Goal: Task Accomplishment & Management: Manage account settings

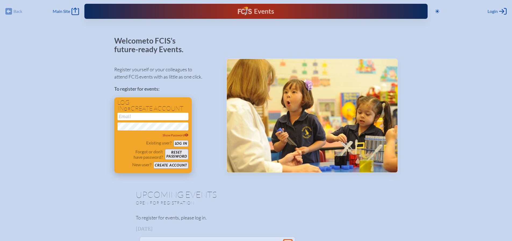
click at [162, 164] on button "Create account" at bounding box center [170, 165] width 35 height 7
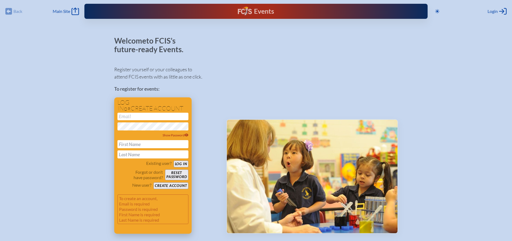
click at [150, 142] on input "text" at bounding box center [152, 144] width 71 height 8
type input "[PERSON_NAME]"
type input "j"
type input "[PERSON_NAME]"
click at [123, 118] on input "email" at bounding box center [152, 117] width 71 height 8
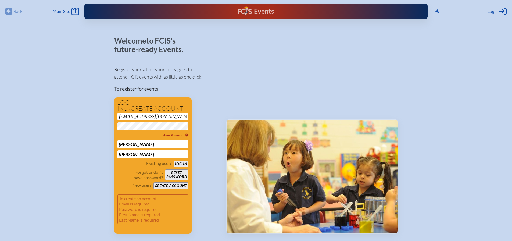
type input "[EMAIL_ADDRESS][DOMAIN_NAME]"
click at [182, 133] on span "Show Password" at bounding box center [176, 135] width 26 height 4
click at [177, 185] on button "Create account" at bounding box center [170, 185] width 35 height 7
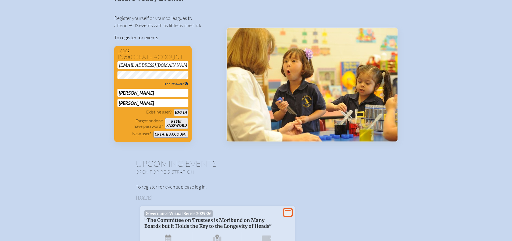
scroll to position [54, 0]
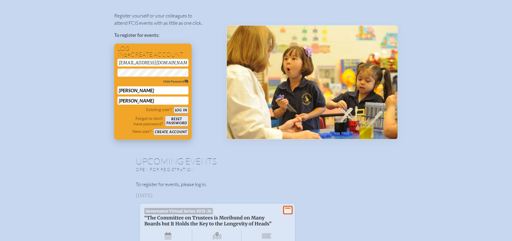
click at [168, 132] on button "Create account" at bounding box center [170, 131] width 35 height 7
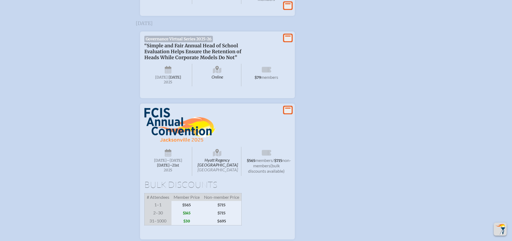
scroll to position [779, 0]
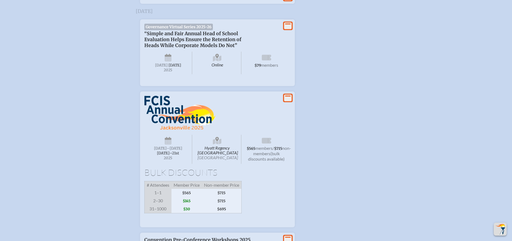
click at [170, 144] on icon at bounding box center [168, 141] width 7 height 5
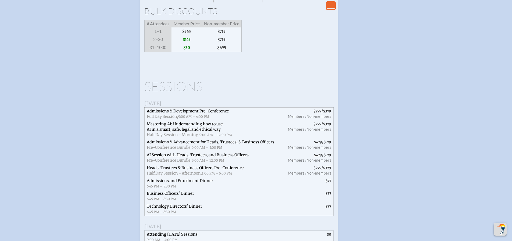
scroll to position [914, 0]
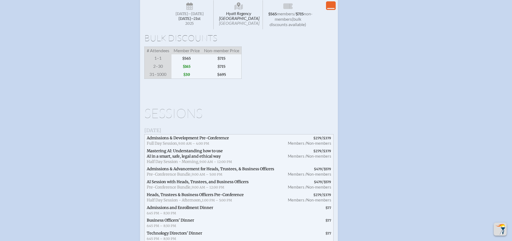
click at [189, 62] on span "$565" at bounding box center [186, 58] width 30 height 8
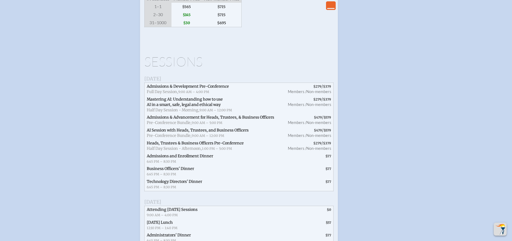
scroll to position [994, 0]
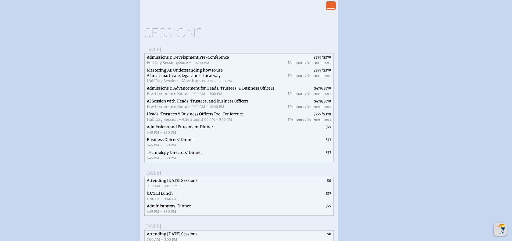
click at [186, 129] on span "Admissions and Enrollment Dinner" at bounding box center [180, 126] width 66 height 5
click at [221, 85] on span "Mastering AI: Understanding how to use AI in a smart, safe, legal and ethical w…" at bounding box center [212, 76] width 137 height 18
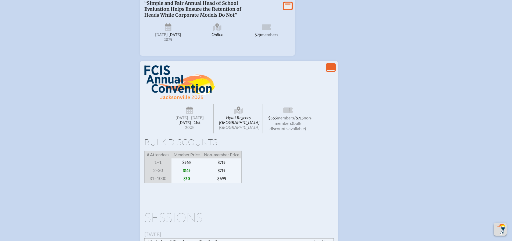
scroll to position [806, 0]
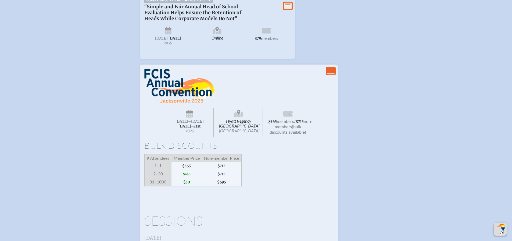
click at [227, 178] on span "$715" at bounding box center [222, 174] width 40 height 8
click at [223, 186] on span "$695" at bounding box center [222, 182] width 40 height 8
click at [224, 186] on span "$695" at bounding box center [222, 182] width 40 height 8
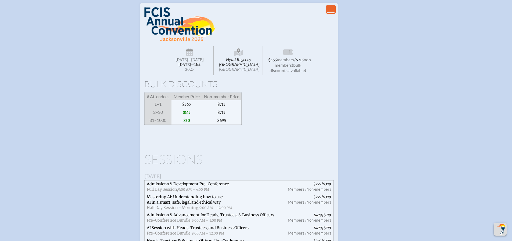
scroll to position [860, 0]
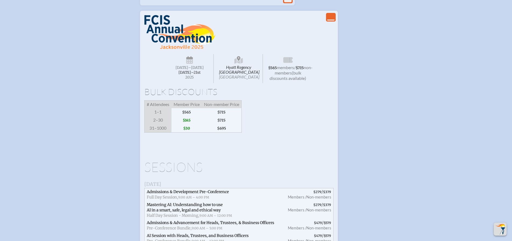
click at [295, 75] on span "non-members" at bounding box center [294, 70] width 38 height 10
click at [282, 81] on span "(bulk discounts available)" at bounding box center [288, 75] width 37 height 10
click at [296, 70] on span "$715" at bounding box center [300, 68] width 8 height 5
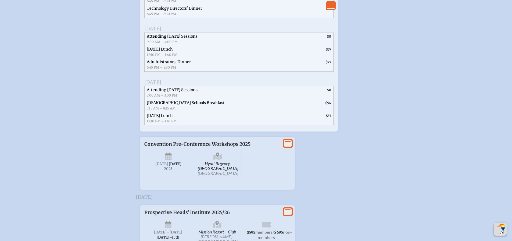
scroll to position [1129, 0]
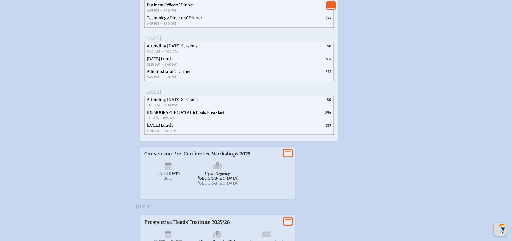
click at [328, 127] on span "$57" at bounding box center [328, 125] width 5 height 4
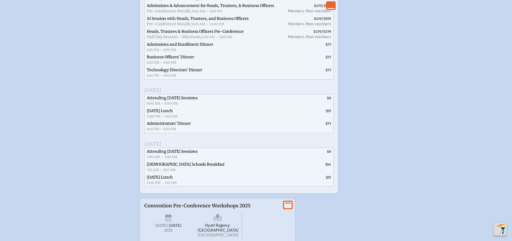
scroll to position [1075, 0]
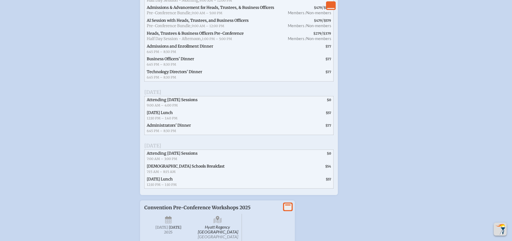
click at [324, 41] on span "Non-members" at bounding box center [318, 38] width 25 height 5
click at [324, 35] on span "$379" at bounding box center [327, 33] width 8 height 4
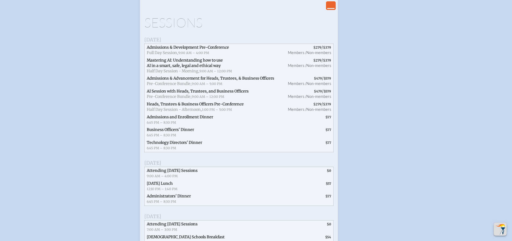
scroll to position [994, 0]
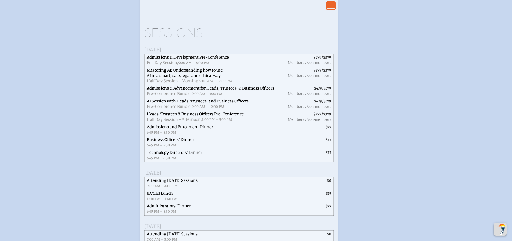
click at [325, 59] on span "$379" at bounding box center [327, 57] width 8 height 4
click at [324, 72] on span "$379" at bounding box center [327, 70] width 8 height 4
click at [177, 78] on span "Mastering AI: Understanding how to use AI in a smart, safe, legal and ethical w…" at bounding box center [185, 73] width 76 height 10
click at [188, 60] on span "Admissions & Development Pre-Conference" at bounding box center [188, 57] width 82 height 5
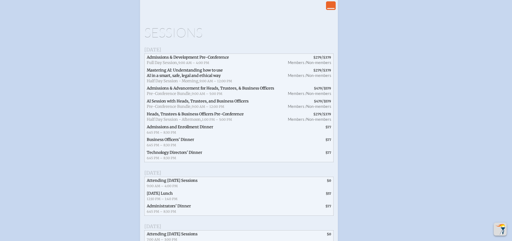
click at [205, 67] on span "Admissions & Development Pre-Conference Full Day Session, 9:00 AM – 4:00 PM" at bounding box center [212, 60] width 137 height 13
click at [166, 83] on span "Mastering AI: Understanding how to use AI in a smart, safe, legal and ethical w…" at bounding box center [212, 76] width 137 height 18
click at [164, 96] on span "Pre-Conference Bundle," at bounding box center [169, 93] width 45 height 5
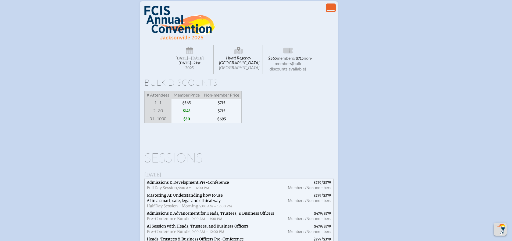
scroll to position [833, 0]
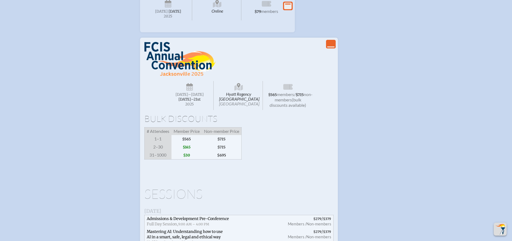
click at [188, 97] on span "[DATE]" at bounding box center [181, 94] width 13 height 5
click at [284, 97] on span "members" at bounding box center [285, 94] width 17 height 5
click at [286, 97] on span "members" at bounding box center [285, 94] width 17 height 5
click at [330, 48] on icon "View Less" at bounding box center [331, 44] width 8 height 8
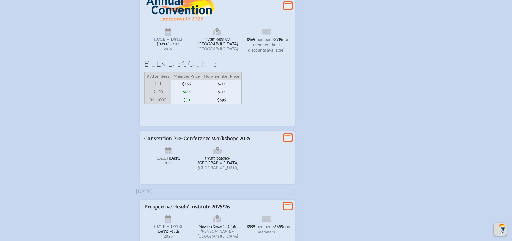
scroll to position [901, 0]
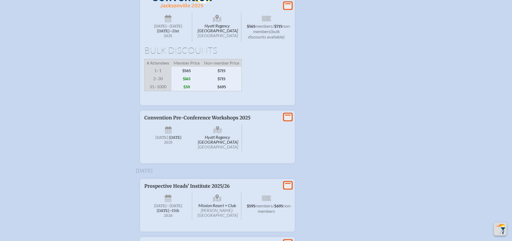
click at [288, 9] on icon at bounding box center [288, 5] width 8 height 7
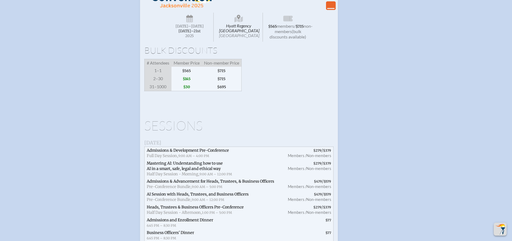
click at [329, 9] on icon "View Less" at bounding box center [331, 6] width 8 height 8
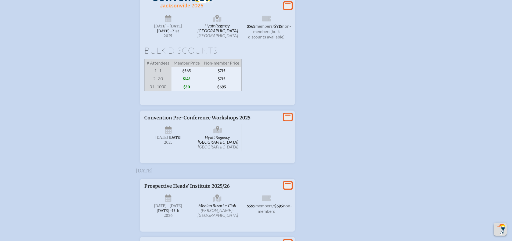
click at [223, 75] on span "$715" at bounding box center [222, 71] width 40 height 8
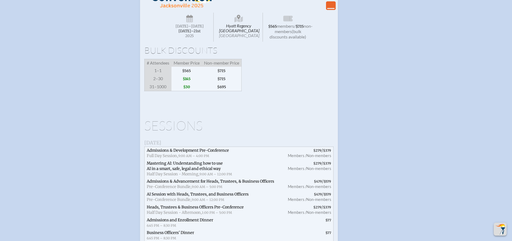
click at [223, 75] on span "$715" at bounding box center [222, 71] width 40 height 8
click at [220, 83] on span "$715" at bounding box center [222, 79] width 40 height 8
click at [160, 83] on span "2–30" at bounding box center [157, 79] width 27 height 8
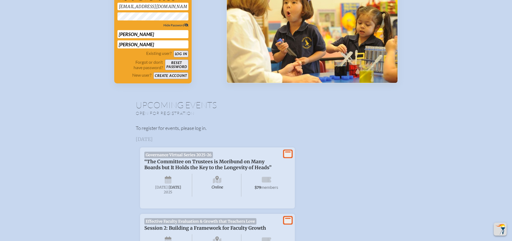
scroll to position [0, 0]
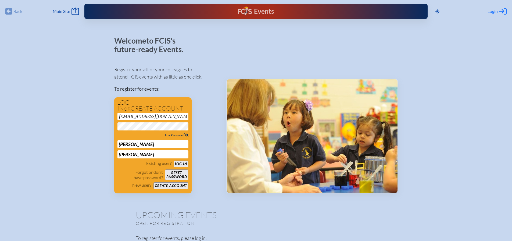
click at [493, 11] on span "Login" at bounding box center [492, 11] width 10 height 5
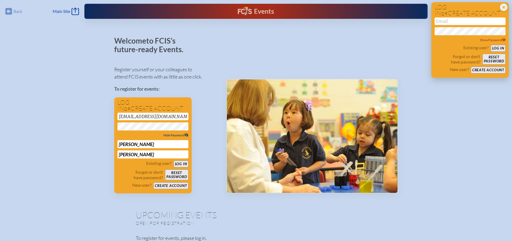
click at [470, 21] on input "email" at bounding box center [470, 21] width 71 height 8
click at [172, 115] on input "[EMAIL_ADDRESS][DOMAIN_NAME]" at bounding box center [152, 117] width 71 height 8
click at [185, 162] on button "Log in" at bounding box center [181, 163] width 15 height 7
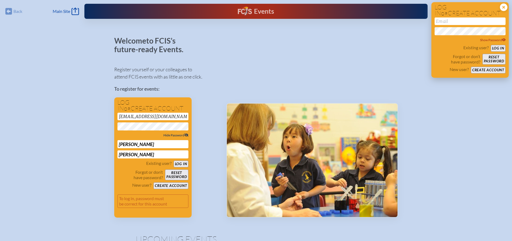
click at [503, 8] on icon "Close Login Area" at bounding box center [504, 7] width 8 height 8
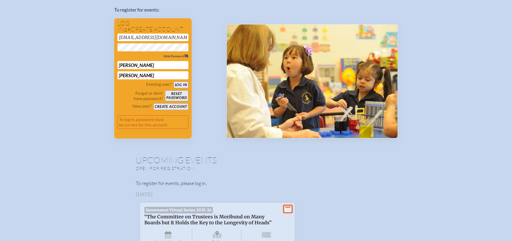
scroll to position [81, 0]
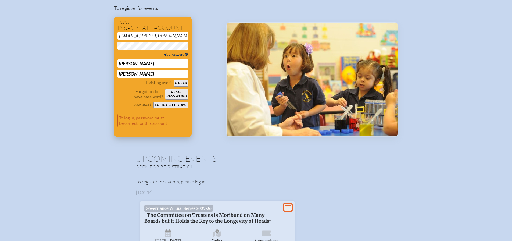
click at [145, 123] on p "To log in, password must be correct for this account" at bounding box center [152, 120] width 71 height 13
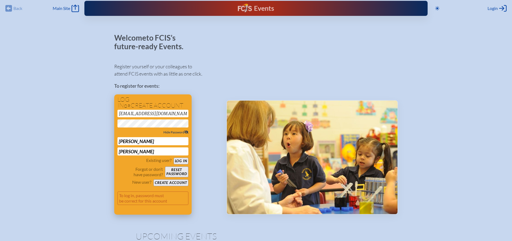
scroll to position [0, 0]
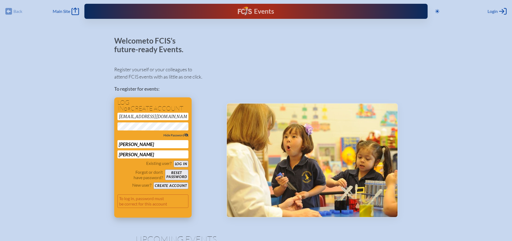
click at [180, 186] on button "Create account" at bounding box center [170, 185] width 35 height 7
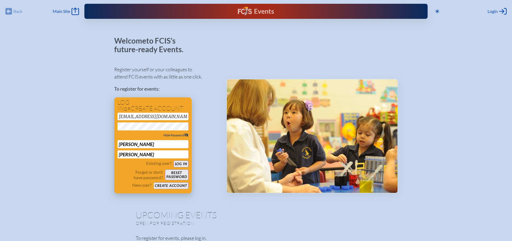
click at [143, 157] on input "[PERSON_NAME]" at bounding box center [152, 154] width 71 height 8
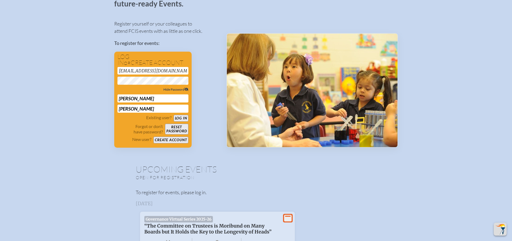
scroll to position [27, 0]
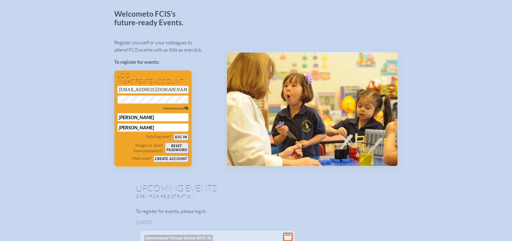
click at [238, 161] on img at bounding box center [312, 108] width 171 height 113
click at [238, 164] on img at bounding box center [312, 108] width 171 height 113
click at [180, 134] on div "Existing user? Log in" at bounding box center [152, 137] width 71 height 7
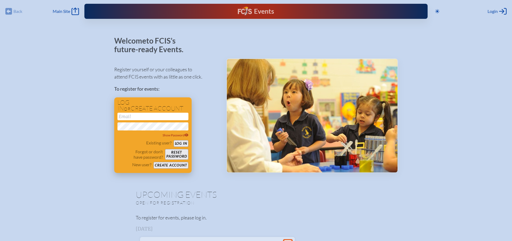
click at [150, 117] on input "email" at bounding box center [152, 117] width 71 height 8
type input "[EMAIL_ADDRESS][DOMAIN_NAME]"
click at [180, 142] on button "Log in" at bounding box center [181, 143] width 15 height 7
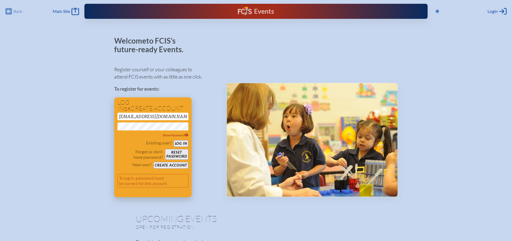
click at [175, 164] on button "Create account" at bounding box center [170, 165] width 35 height 7
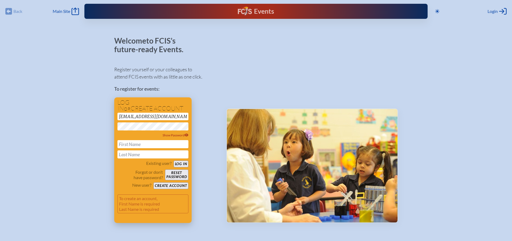
click at [182, 185] on button "Create account" at bounding box center [170, 185] width 35 height 7
click at [138, 142] on input "text" at bounding box center [152, 144] width 71 height 8
type input "[PERSON_NAME]"
type input "j"
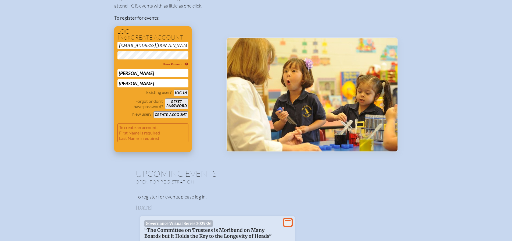
scroll to position [107, 0]
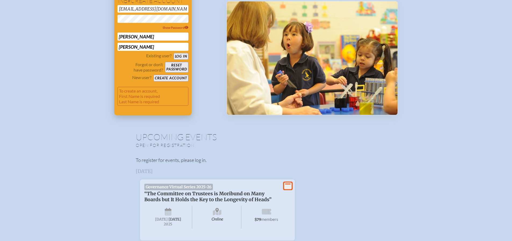
type input "[PERSON_NAME]"
click at [174, 53] on button "Log in" at bounding box center [181, 56] width 15 height 7
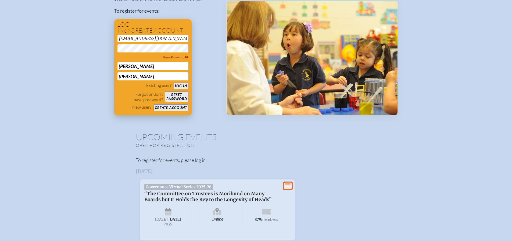
scroll to position [102, 0]
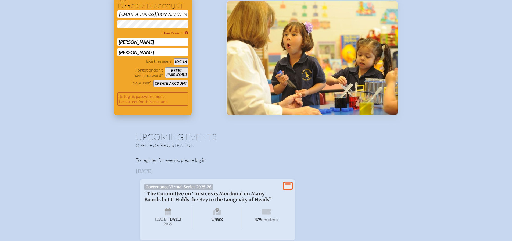
click at [172, 82] on button "Create account" at bounding box center [170, 83] width 35 height 7
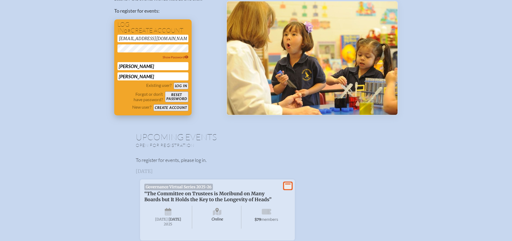
scroll to position [36, 0]
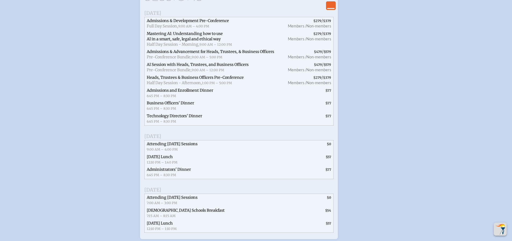
scroll to position [914, 0]
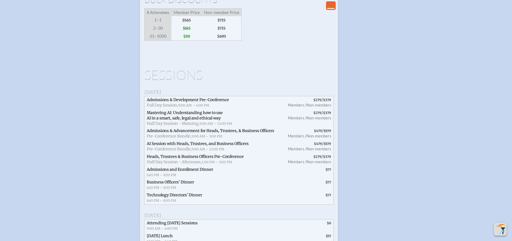
click at [226, 24] on span "$715" at bounding box center [222, 20] width 40 height 8
click at [223, 24] on span "$715" at bounding box center [222, 20] width 40 height 8
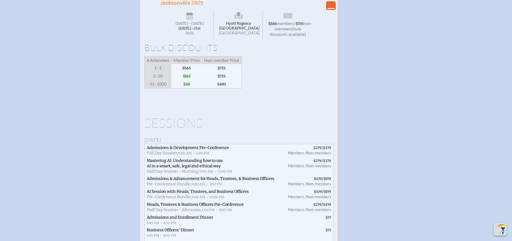
scroll to position [887, 0]
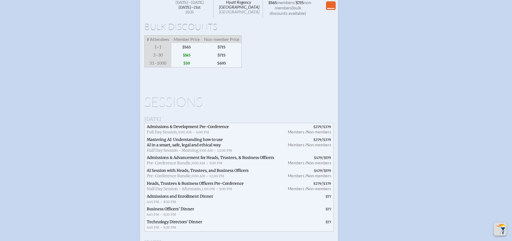
click at [284, 5] on span "members" at bounding box center [285, 2] width 17 height 5
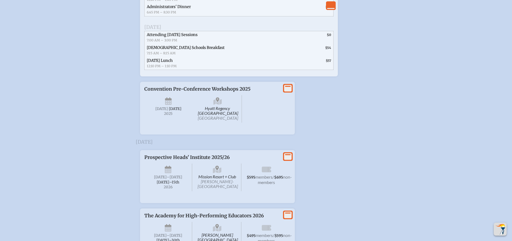
scroll to position [1156, 0]
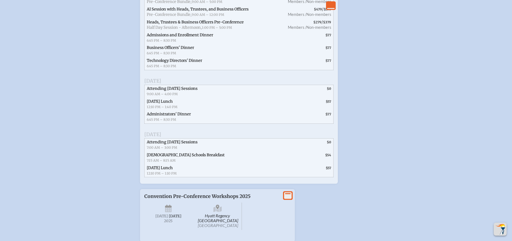
click at [329, 8] on icon "View Less" at bounding box center [331, 6] width 8 height 8
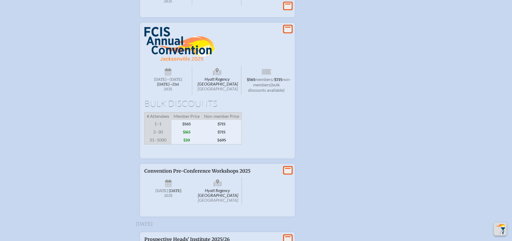
scroll to position [809, 0]
click at [224, 128] on span "$715" at bounding box center [222, 124] width 40 height 8
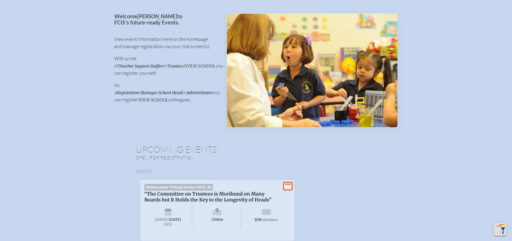
scroll to position [0, 0]
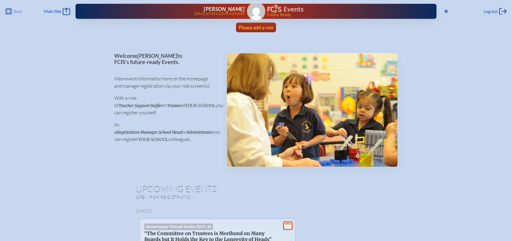
click at [258, 26] on span "Please add a role" at bounding box center [256, 27] width 35 height 6
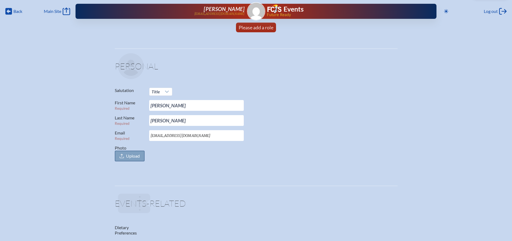
click at [128, 156] on span "Upload" at bounding box center [133, 155] width 14 height 5
click at [0, 0] on input "Photo Upload" at bounding box center [0, 0] width 0 height 0
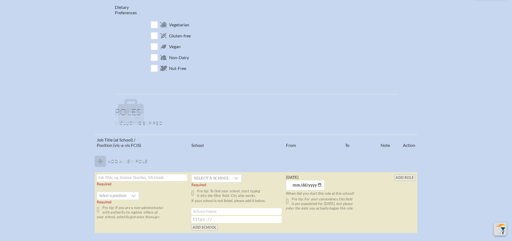
scroll to position [296, 0]
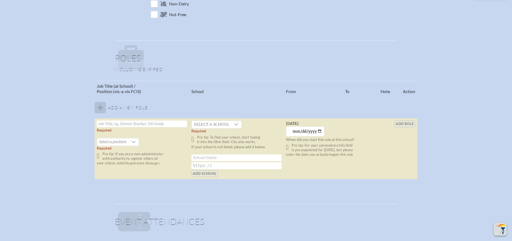
click at [146, 124] on input "text" at bounding box center [142, 123] width 90 height 7
type input "National Commercial Accounts Manager"
click at [134, 141] on icon at bounding box center [134, 142] width 4 height 2
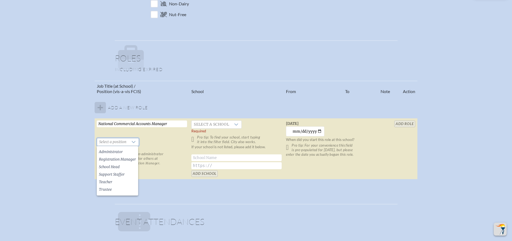
scroll to position [322, 0]
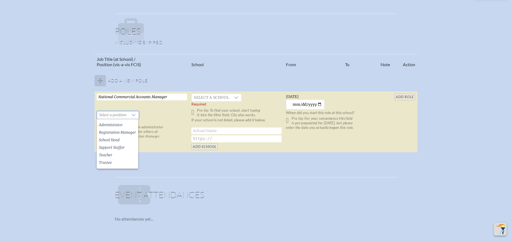
click at [167, 111] on td "National Commercial Accounts Manager   Select a position Required Pro tip: If y…" at bounding box center [142, 121] width 95 height 61
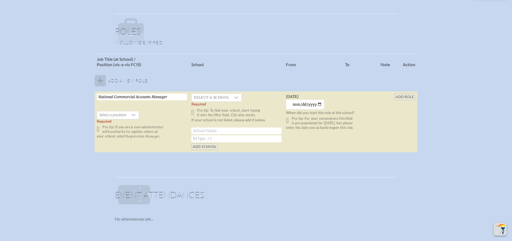
click at [163, 118] on td "National Commercial Accounts Manager   Select a position Required Pro tip: If y…" at bounding box center [142, 121] width 95 height 61
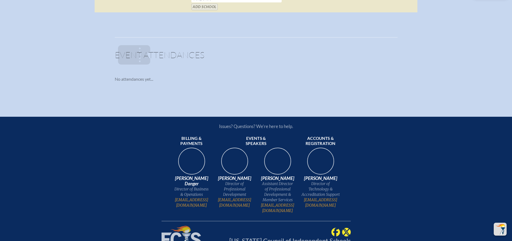
scroll to position [484, 0]
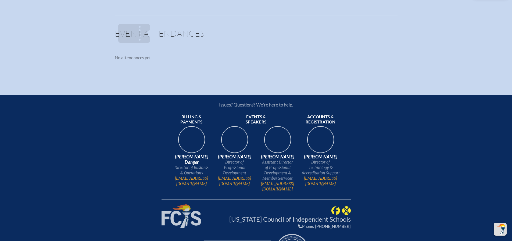
click at [138, 38] on icon at bounding box center [134, 33] width 32 height 19
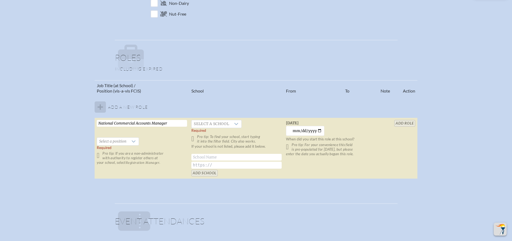
scroll to position [296, 0]
click at [139, 54] on icon at bounding box center [131, 52] width 26 height 15
click at [238, 125] on div at bounding box center [236, 125] width 10 height 8
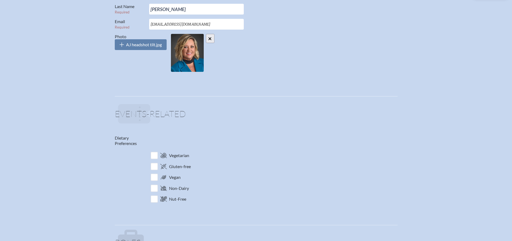
scroll to position [107, 0]
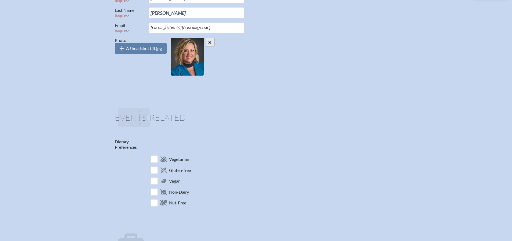
click at [263, 139] on div "Dietary Preferences Vegetarian Gluten-free Vegan Non-Dairy Nut-Free" at bounding box center [256, 173] width 283 height 69
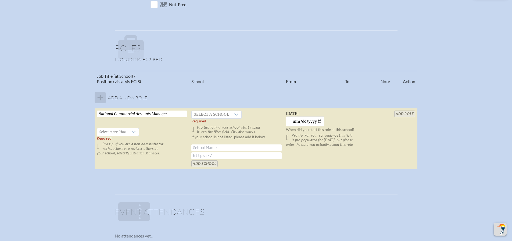
scroll to position [298, 0]
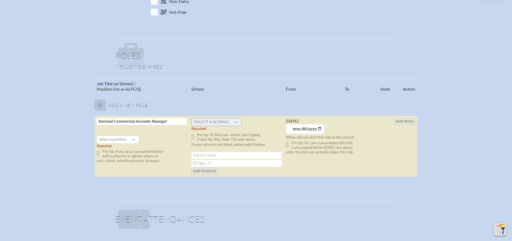
click at [228, 121] on span "Select a school" at bounding box center [212, 122] width 40 height 8
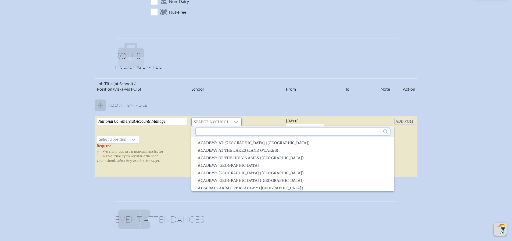
click at [233, 131] on input "text" at bounding box center [293, 131] width 194 height 7
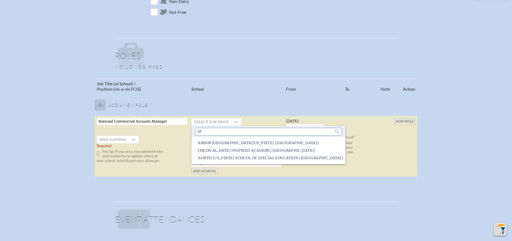
type input "s"
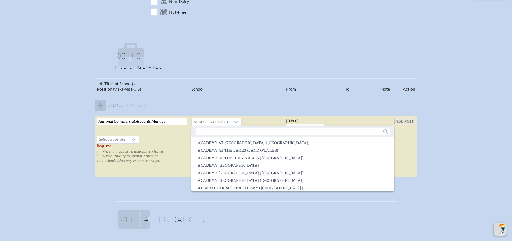
click at [155, 130] on td "National Commercial Accounts Manager   Select a position Required Pro tip: If y…" at bounding box center [142, 146] width 95 height 61
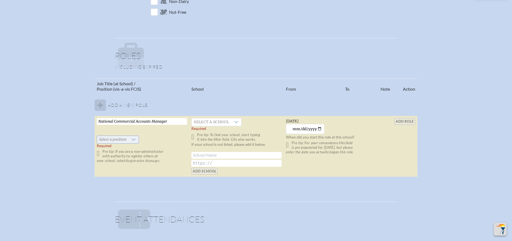
click at [132, 140] on icon at bounding box center [133, 139] width 4 height 4
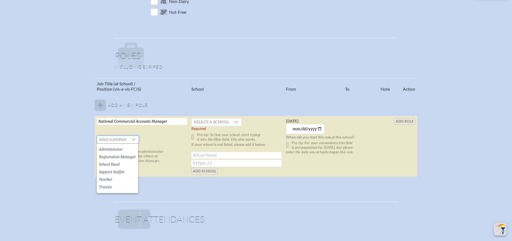
click at [173, 152] on p "Pro tip: If you are a non-administrator with authority to register others at yo…" at bounding box center [142, 156] width 90 height 14
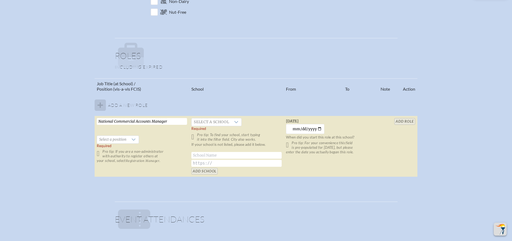
click at [167, 160] on p "Pro tip: If you are a non-administrator with authority to register others at yo…" at bounding box center [142, 156] width 90 height 14
click at [314, 128] on input "2025-09-17" at bounding box center [305, 129] width 38 height 10
click at [317, 147] on p "Pro tip: For your convenience this field is pre-populated for yesterday, but pl…" at bounding box center [331, 148] width 90 height 14
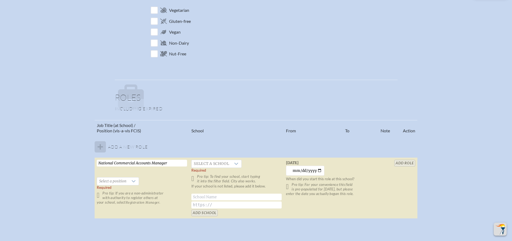
scroll to position [296, 0]
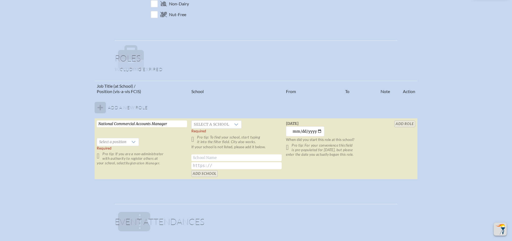
drag, startPoint x: 176, startPoint y: 123, endPoint x: 82, endPoint y: 126, distance: 94.1
click at [83, 126] on div "Job Title (at School) / Position (vis-a-vis FCIS) School From To Note Action Ad…" at bounding box center [256, 132] width 502 height 103
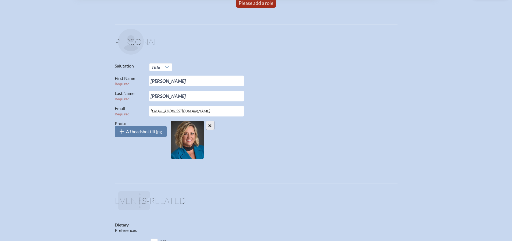
scroll to position [0, 0]
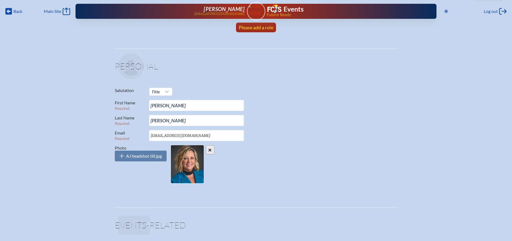
click at [259, 26] on span "Please add a role" at bounding box center [256, 27] width 35 height 6
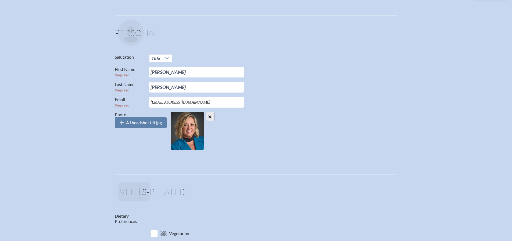
scroll to position [0, 4]
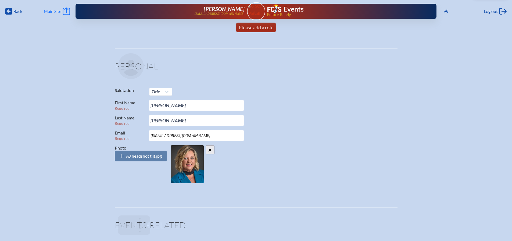
click at [53, 11] on span "Main Site" at bounding box center [52, 11] width 17 height 5
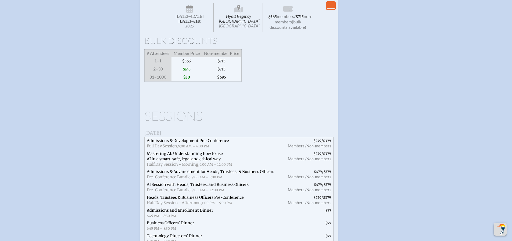
scroll to position [775, 0]
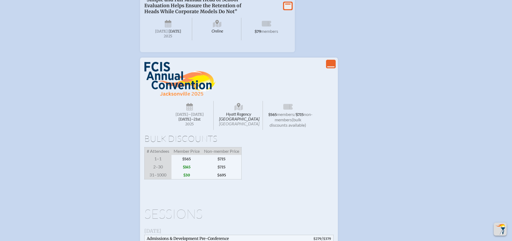
click at [290, 9] on icon "View More" at bounding box center [288, 6] width 8 height 8
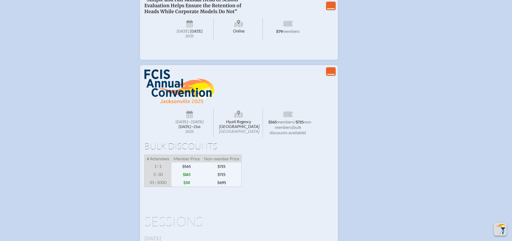
click at [330, 9] on icon "View Less" at bounding box center [331, 6] width 8 height 8
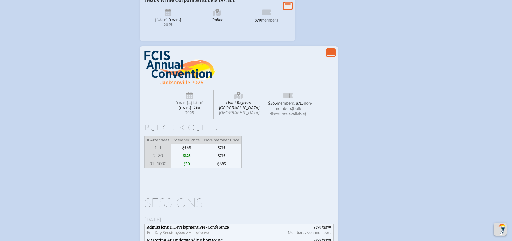
click at [332, 56] on icon "View Less" at bounding box center [331, 53] width 8 height 8
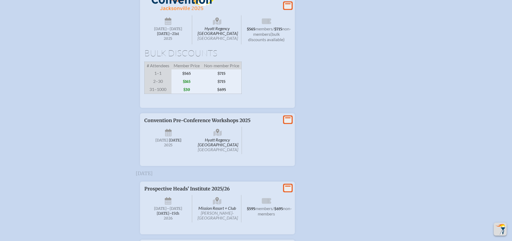
scroll to position [863, 0]
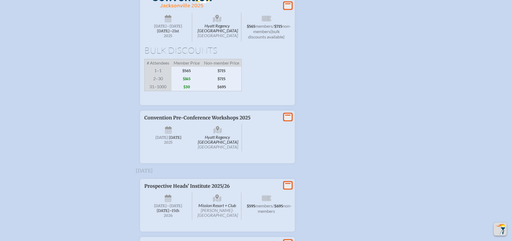
click at [200, 75] on span "$565" at bounding box center [186, 71] width 30 height 8
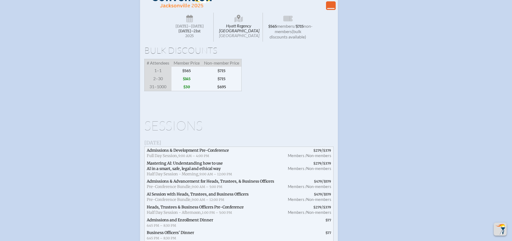
click at [200, 75] on span "$565" at bounding box center [186, 71] width 30 height 8
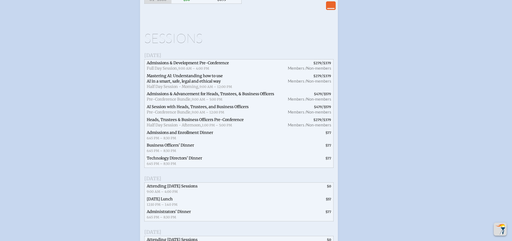
scroll to position [1024, 0]
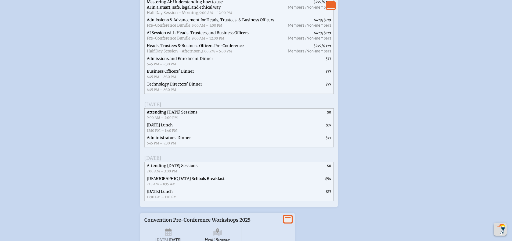
click at [304, 42] on span "$479 / $579 Members / Non-members" at bounding box center [308, 35] width 52 height 13
click at [340, 89] on li "View Less Hyatt Regency [GEOGRAPHIC_DATA] [GEOGRAPHIC_DATA] [DATE] –[DATE]–⁠21s…" at bounding box center [255, 6] width 249 height 404
click at [326, 48] on span "$379" at bounding box center [327, 46] width 8 height 4
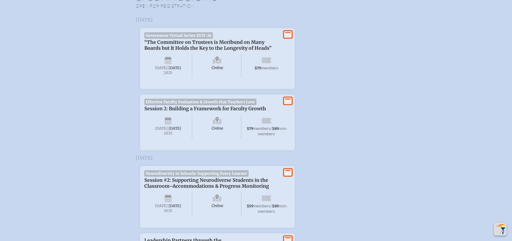
scroll to position [0, 0]
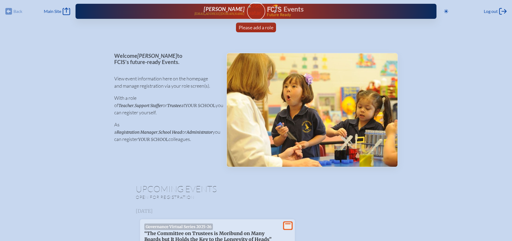
click at [11, 10] on div "Back Back Main Site Main Site" at bounding box center [37, 12] width 65 height 8
click at [16, 13] on div "Back Back Main Site Main Site" at bounding box center [37, 12] width 65 height 8
click at [49, 11] on span "Main Site" at bounding box center [52, 11] width 17 height 5
click at [256, 28] on span "Please add a role" at bounding box center [256, 27] width 35 height 6
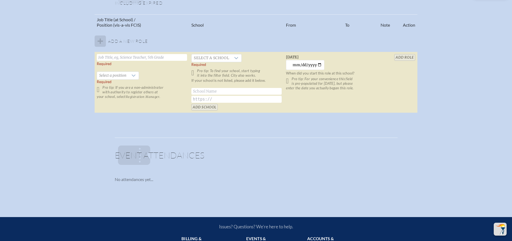
scroll to position [403, 0]
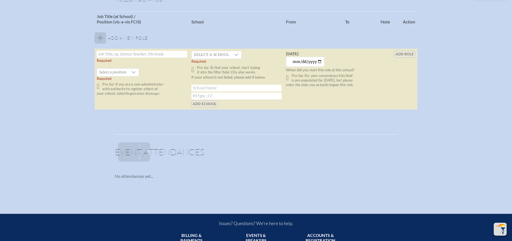
click at [127, 152] on icon at bounding box center [134, 151] width 32 height 19
